Goal: Task Accomplishment & Management: Manage account settings

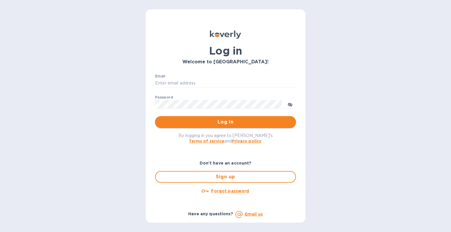
type input "[EMAIL_ADDRESS][DOMAIN_NAME]"
click at [203, 123] on span "Log in" at bounding box center [226, 122] width 132 height 7
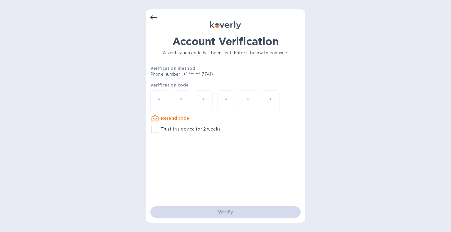
click at [165, 100] on div at bounding box center [159, 101] width 18 height 21
type input "5"
type input "0"
type input "2"
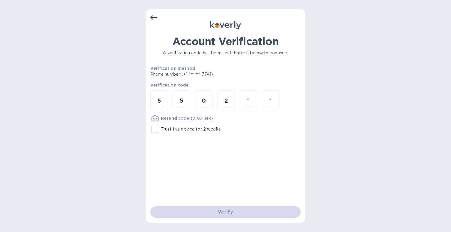
type input "5"
type input "9"
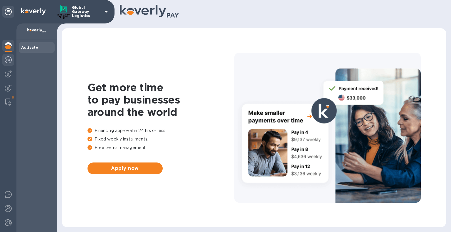
click at [7, 59] on img at bounding box center [8, 59] width 7 height 7
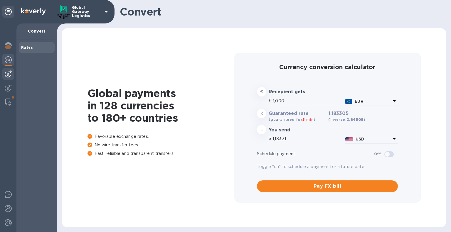
click at [7, 74] on img at bounding box center [8, 74] width 7 height 7
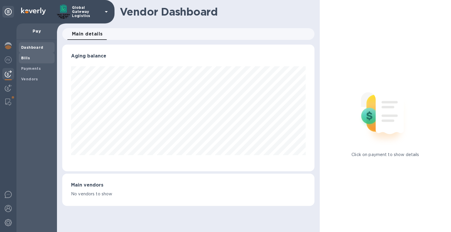
scroll to position [127, 252]
click at [34, 56] on span "Bills" at bounding box center [36, 58] width 31 height 6
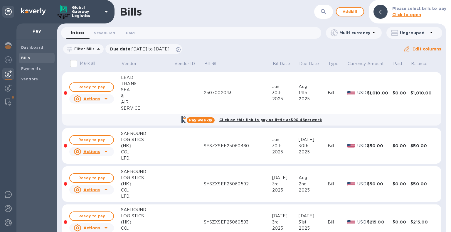
click at [43, 60] on span "Bills" at bounding box center [36, 58] width 31 height 6
click at [358, 11] on span "Add bill" at bounding box center [350, 11] width 18 height 7
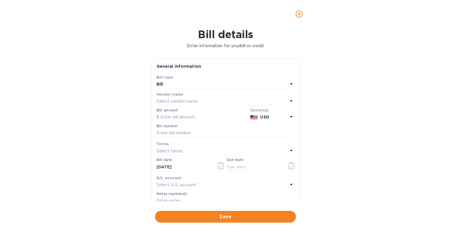
click at [190, 101] on p "Select vendor name" at bounding box center [177, 101] width 41 height 6
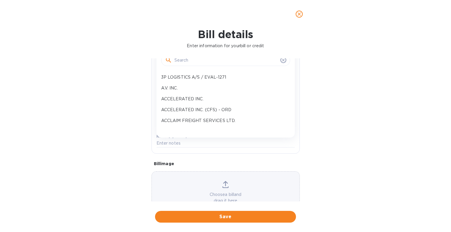
scroll to position [59, 0]
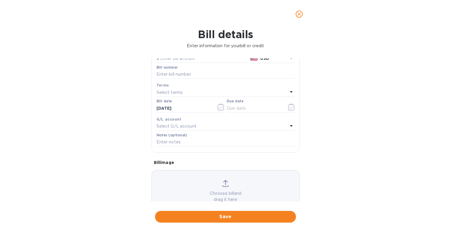
click at [316, 87] on div "Bill details Enter information for your bill or credit General information Save…" at bounding box center [225, 130] width 451 height 204
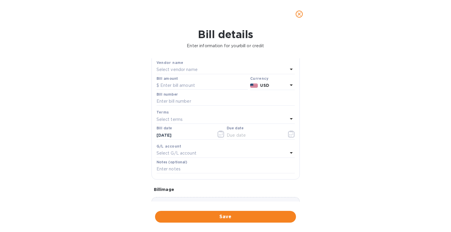
scroll to position [0, 0]
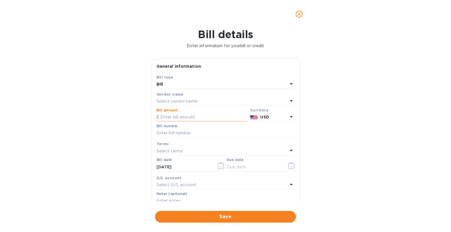
click at [194, 116] on input "text" at bounding box center [202, 117] width 91 height 9
type input "3,000"
click at [198, 185] on div "Select G/L account" at bounding box center [222, 185] width 131 height 8
click at [339, 114] on div "Bill details Enter information for your bill or credit General information Save…" at bounding box center [225, 130] width 451 height 204
click at [298, 13] on icon "close" at bounding box center [299, 14] width 6 height 6
